Goal: Task Accomplishment & Management: Use online tool/utility

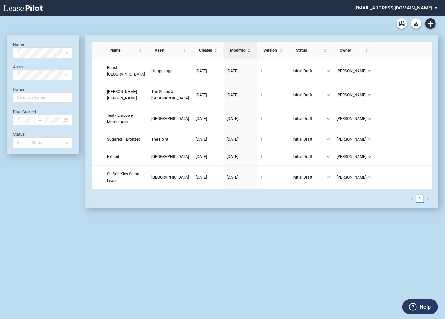
click at [411, 8] on md-select "federal@leasepilot.co Super Admin Area Admin Area Settings Sign Out" at bounding box center [398, 7] width 90 height 15
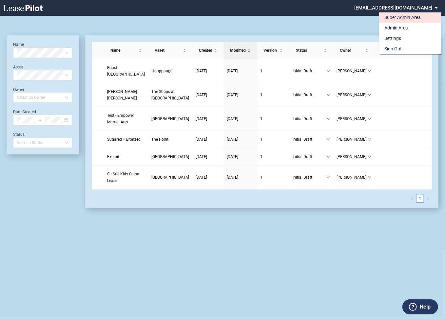
click at [387, 18] on div "Super Admin Area" at bounding box center [402, 17] width 36 height 7
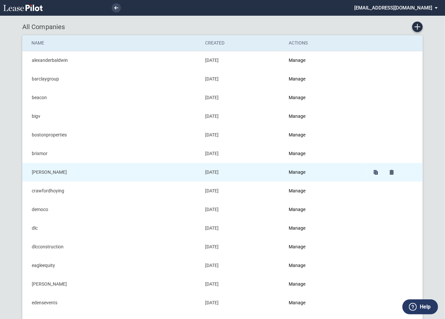
scroll to position [9, 0]
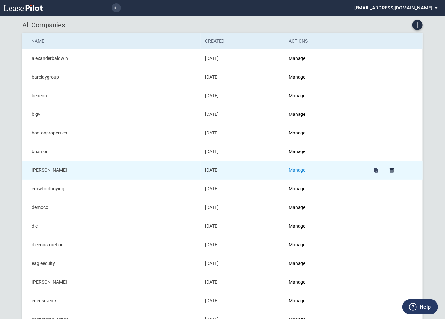
click at [302, 169] on link "Manage" at bounding box center [297, 170] width 17 height 5
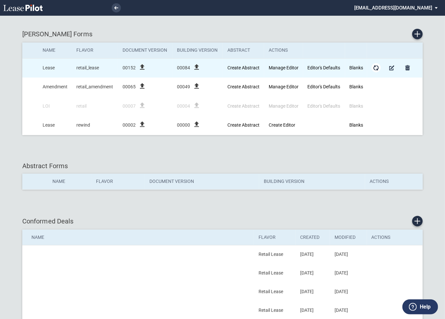
click at [376, 67] on md-icon "Form Updates" at bounding box center [376, 68] width 8 height 8
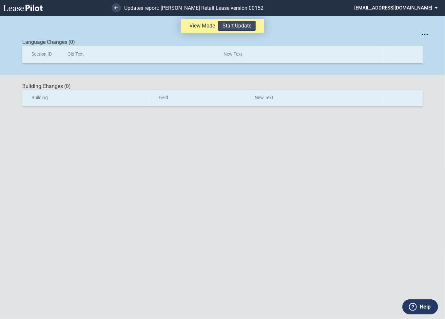
click at [242, 24] on button "Start Update" at bounding box center [236, 26] width 37 height 10
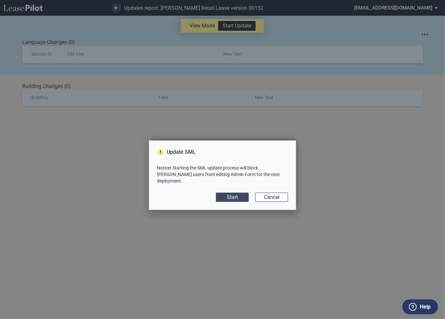
click at [238, 195] on button "Start" at bounding box center [232, 197] width 33 height 9
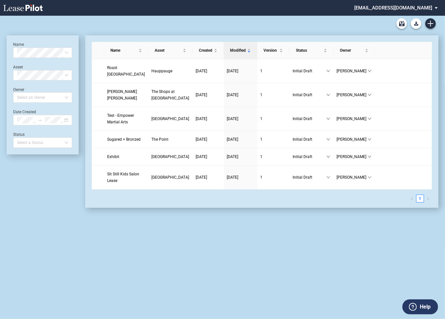
click at [396, 7] on md-select "[EMAIL_ADDRESS][DOMAIN_NAME] Super Admin Area Admin Area Settings Sign Out" at bounding box center [398, 7] width 90 height 15
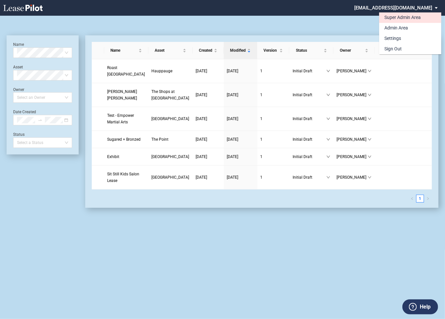
click at [391, 15] on div "Super Admin Area" at bounding box center [402, 17] width 36 height 7
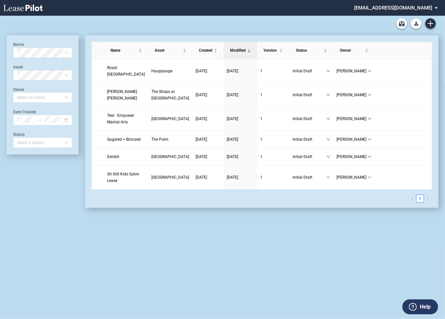
scroll to position [16, 0]
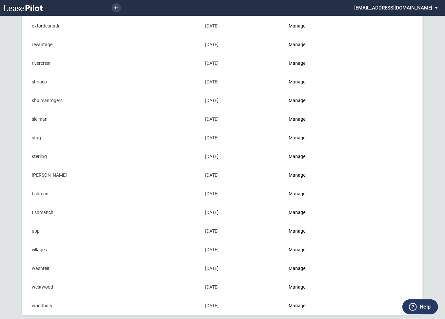
scroll to position [664, 0]
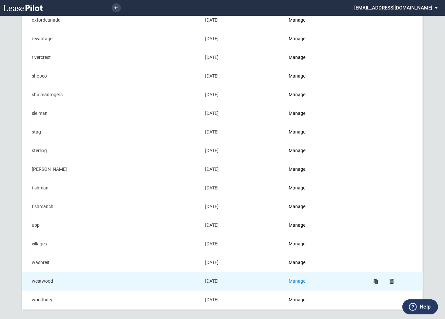
click at [299, 279] on link "Manage" at bounding box center [297, 281] width 17 height 5
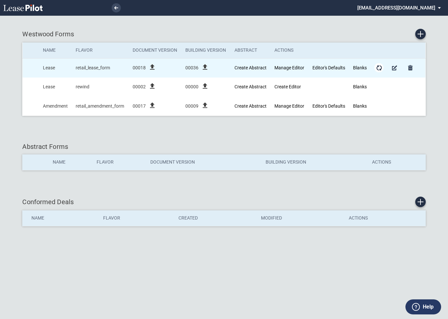
click at [380, 68] on md-icon "Form Updates" at bounding box center [379, 68] width 8 height 8
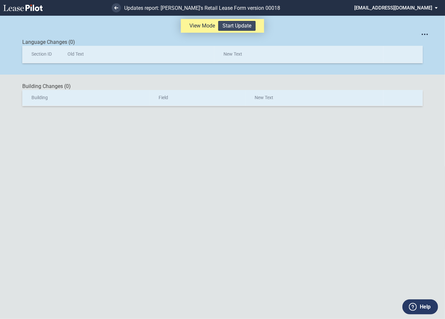
click at [247, 25] on button "Start Update" at bounding box center [236, 26] width 37 height 10
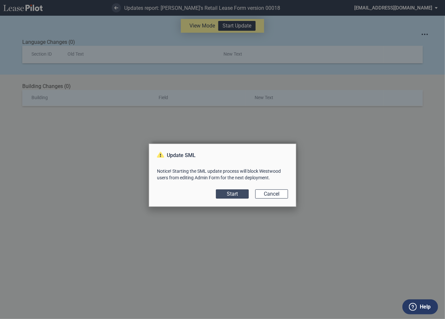
click at [232, 194] on button "Start" at bounding box center [232, 194] width 33 height 9
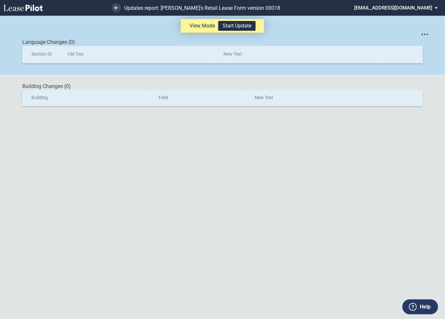
click at [224, 39] on div "Language Changes (0)" at bounding box center [222, 42] width 400 height 7
click at [229, 27] on button "Start Update" at bounding box center [236, 26] width 37 height 10
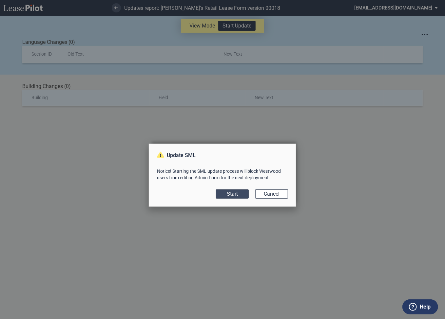
click at [225, 196] on button "Start" at bounding box center [232, 194] width 33 height 9
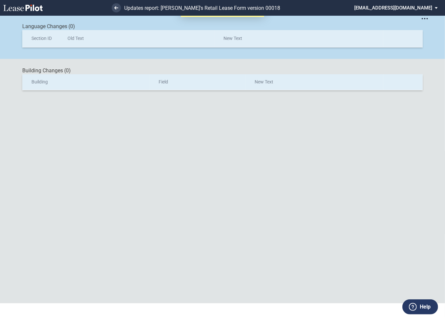
click at [141, 140] on div "View Mode Start Update Get SML with section IDs Get SML with changes Language C…" at bounding box center [222, 152] width 445 height 304
click at [117, 9] on link at bounding box center [116, 7] width 9 height 9
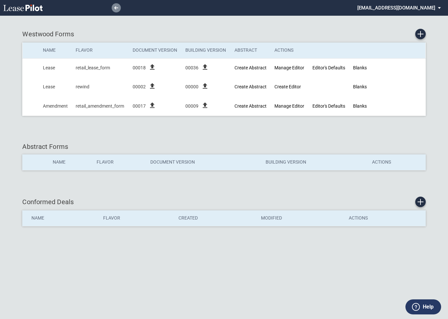
click at [116, 8] on use at bounding box center [116, 7] width 4 height 3
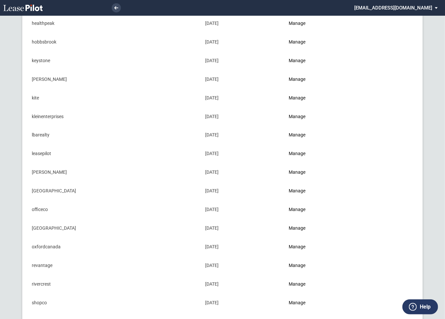
scroll to position [510, 0]
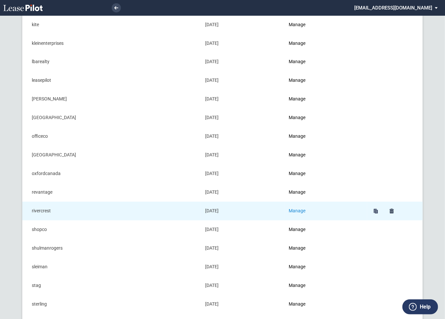
click at [302, 210] on link "Manage" at bounding box center [297, 211] width 17 height 5
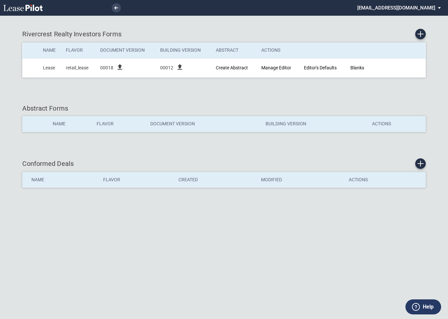
click at [382, 68] on md-icon "Form Updates" at bounding box center [379, 68] width 8 height 8
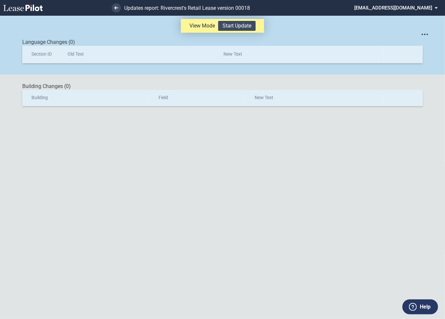
click at [247, 25] on button "Start Update" at bounding box center [236, 26] width 37 height 10
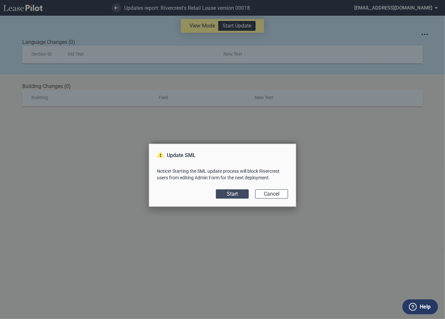
click at [236, 194] on button "Start" at bounding box center [232, 194] width 33 height 9
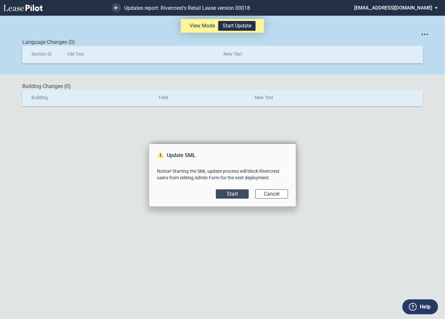
scroll to position [16, 0]
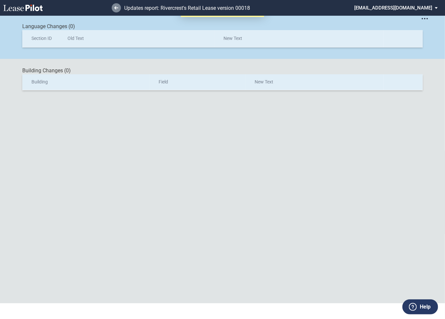
click at [115, 7] on use at bounding box center [116, 7] width 4 height 3
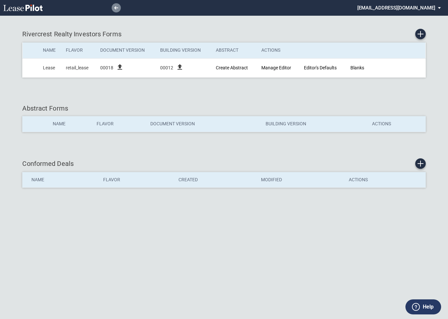
click at [115, 8] on use at bounding box center [116, 7] width 4 height 3
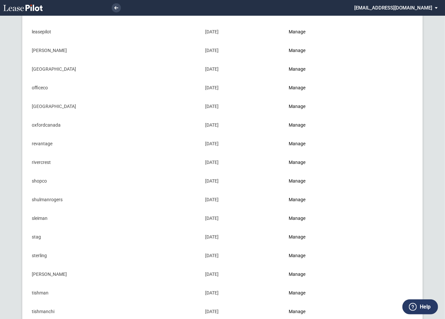
scroll to position [664, 0]
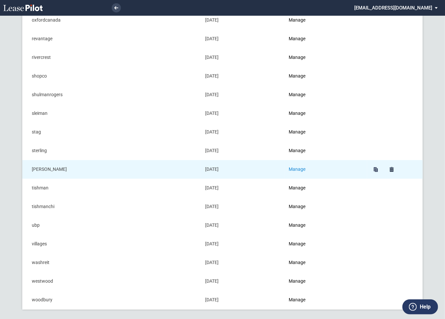
click at [297, 167] on link "Manage" at bounding box center [297, 169] width 17 height 5
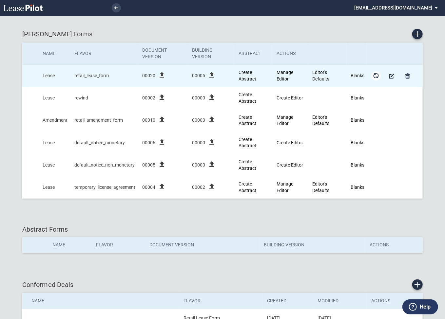
click at [376, 77] on md-icon "Form Updates" at bounding box center [376, 76] width 8 height 8
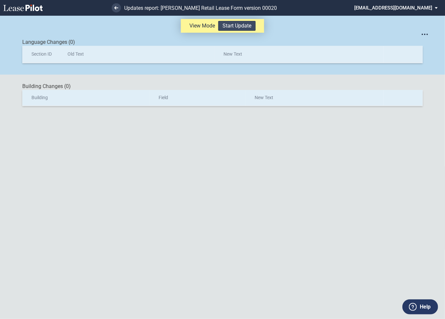
click at [235, 26] on button "Start Update" at bounding box center [236, 26] width 37 height 10
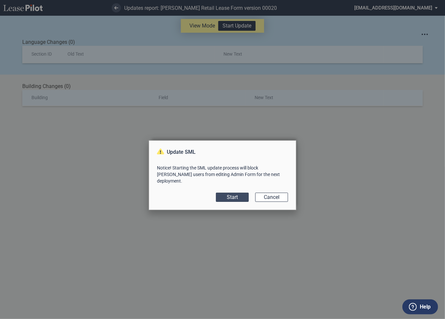
click at [238, 198] on button "Start" at bounding box center [232, 197] width 33 height 9
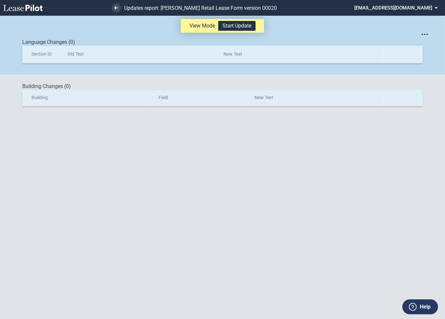
scroll to position [16, 0]
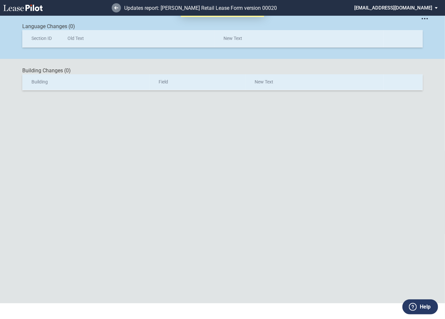
click at [117, 7] on icon at bounding box center [116, 7] width 4 height 3
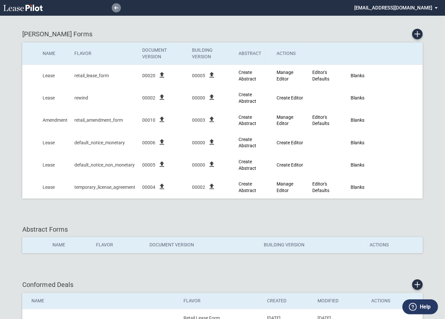
click at [116, 7] on icon at bounding box center [116, 7] width 4 height 3
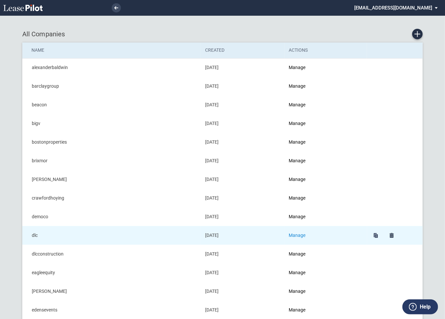
click at [300, 235] on link "Manage" at bounding box center [297, 235] width 17 height 5
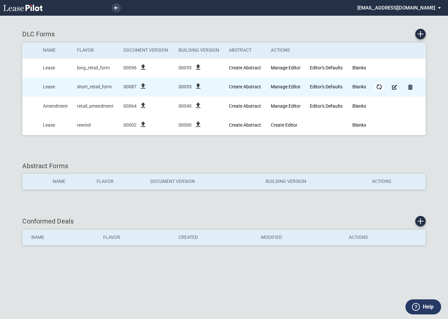
click at [379, 87] on md-icon "Form Updates" at bounding box center [379, 87] width 8 height 8
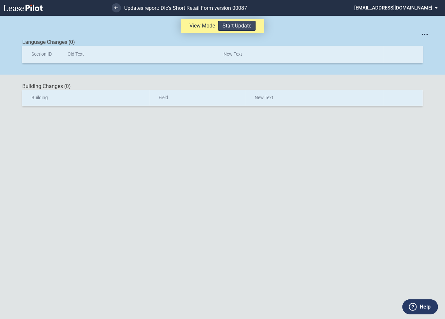
click at [240, 27] on button "Start Update" at bounding box center [236, 26] width 37 height 10
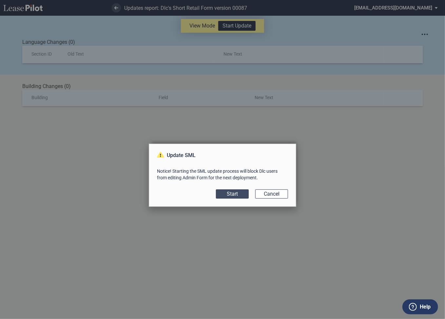
click at [232, 197] on button "Start" at bounding box center [232, 194] width 33 height 9
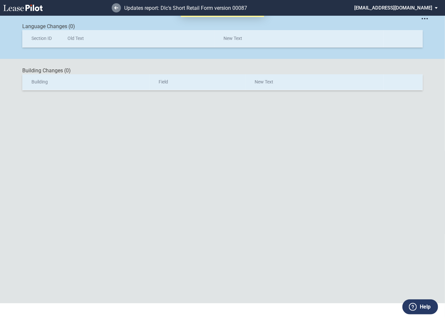
click at [118, 9] on icon at bounding box center [116, 7] width 4 height 3
click at [115, 9] on icon at bounding box center [116, 7] width 4 height 3
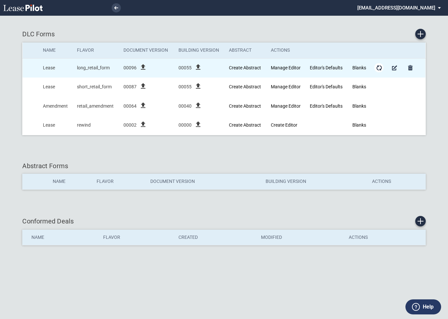
click at [381, 68] on md-icon "Form Updates" at bounding box center [379, 68] width 8 height 8
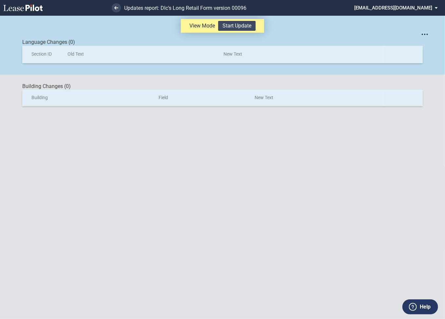
click at [232, 26] on button "Start Update" at bounding box center [236, 26] width 37 height 10
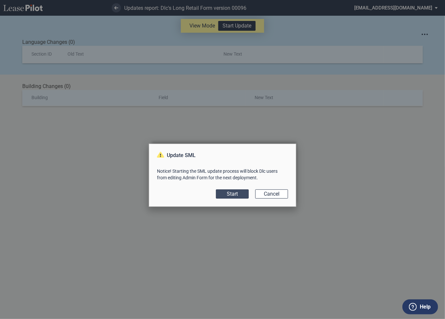
click at [231, 190] on button "Start" at bounding box center [232, 194] width 33 height 9
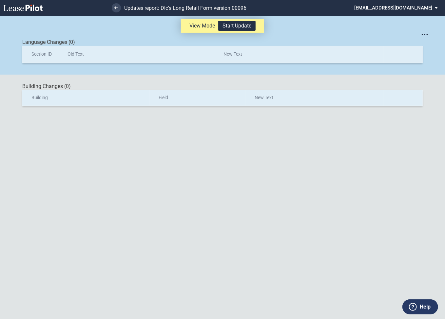
scroll to position [16, 0]
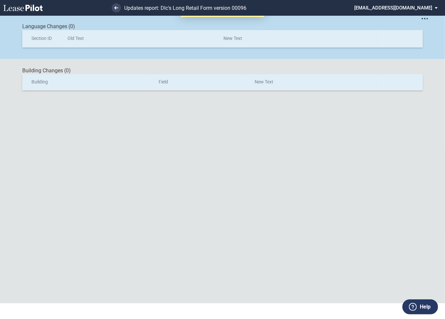
click at [232, 194] on div "Update SML Notice! Starting the SML update process will block Dlc users from ed…" at bounding box center [222, 159] width 445 height 319
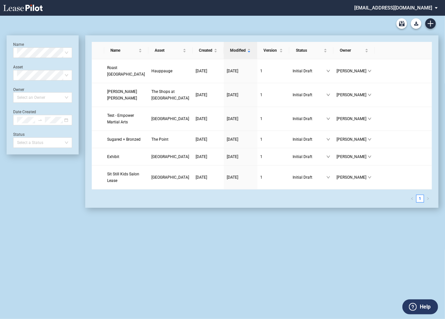
click at [391, 8] on md-select "federal@leasepilot.co Super Admin Area Admin Area Settings Sign Out" at bounding box center [398, 7] width 90 height 15
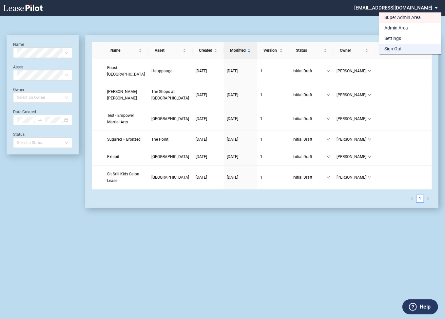
click at [390, 49] on div "Sign Out" at bounding box center [392, 49] width 17 height 7
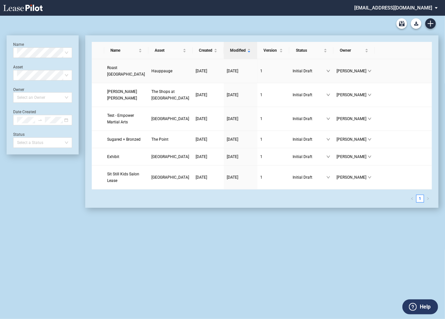
scroll to position [16, 0]
